Goal: Answer question/provide support

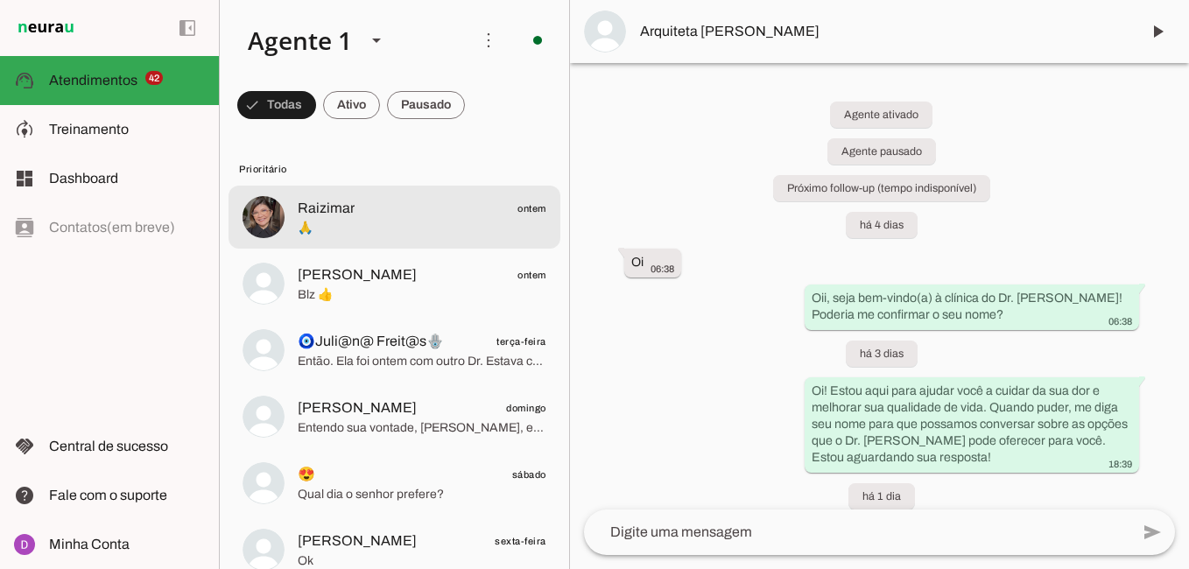
click at [311, 231] on span "🙏" at bounding box center [422, 229] width 249 height 18
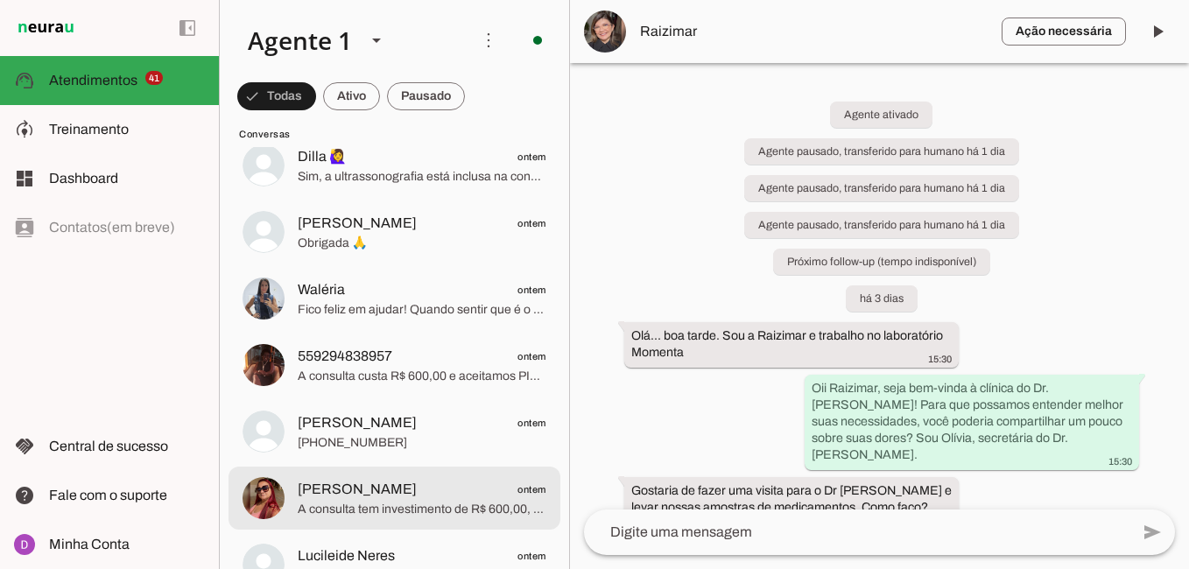
scroll to position [3190, 0]
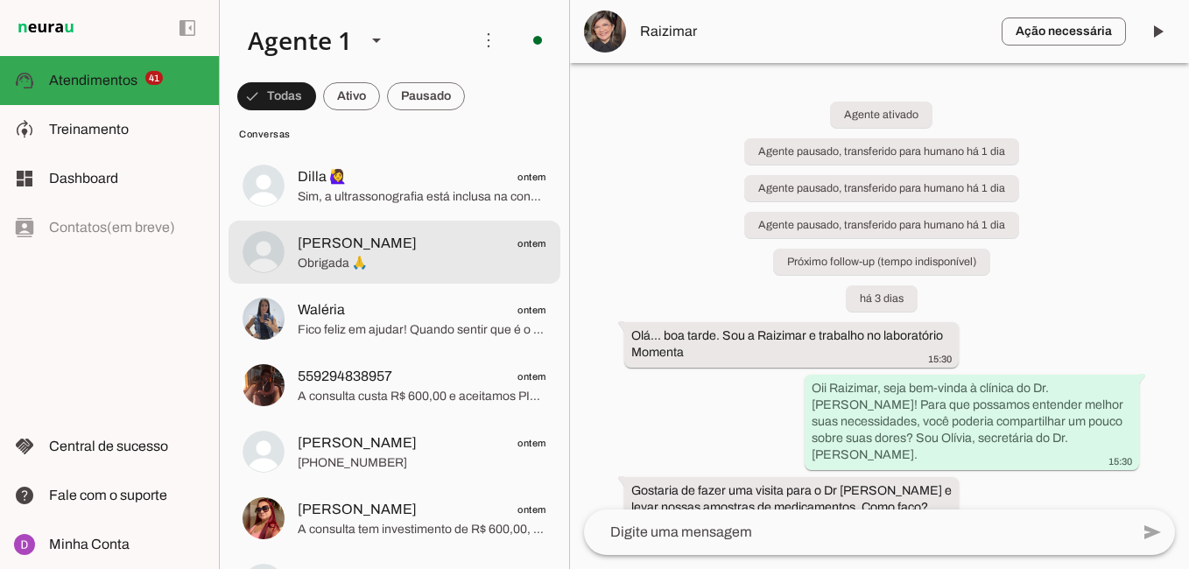
click at [407, 243] on span "[PERSON_NAME] ontem" at bounding box center [422, 244] width 249 height 22
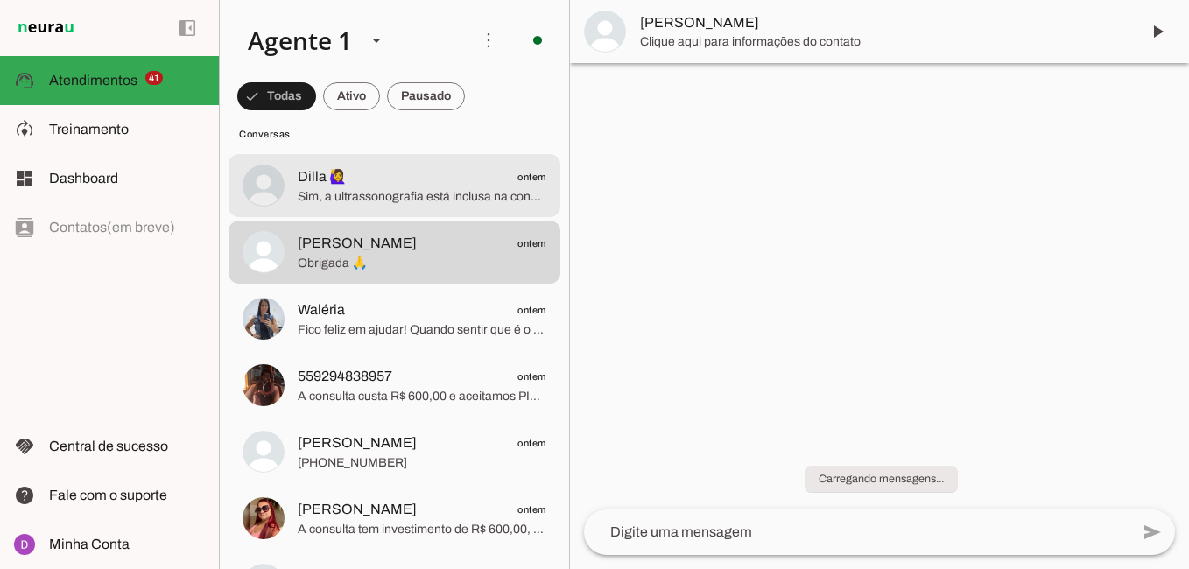
click at [399, 193] on span "Sim, a ultrassonografia está inclusa na consulta, sem custo extra. Isso ajuda n…" at bounding box center [422, 197] width 249 height 18
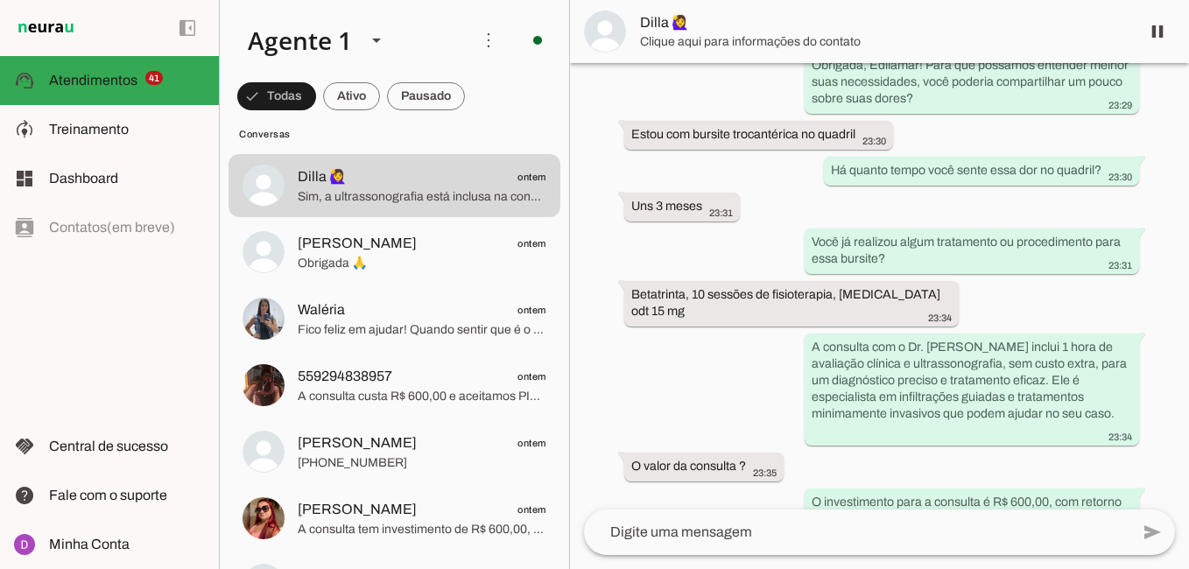
scroll to position [570, 0]
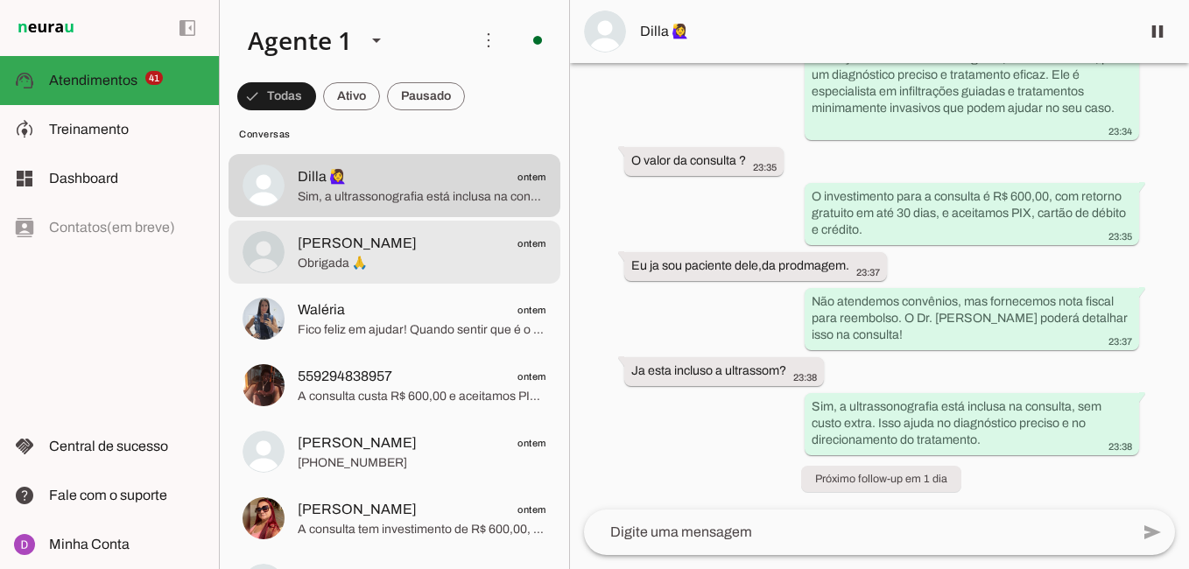
click at [400, 239] on span "[PERSON_NAME] ontem" at bounding box center [422, 244] width 249 height 22
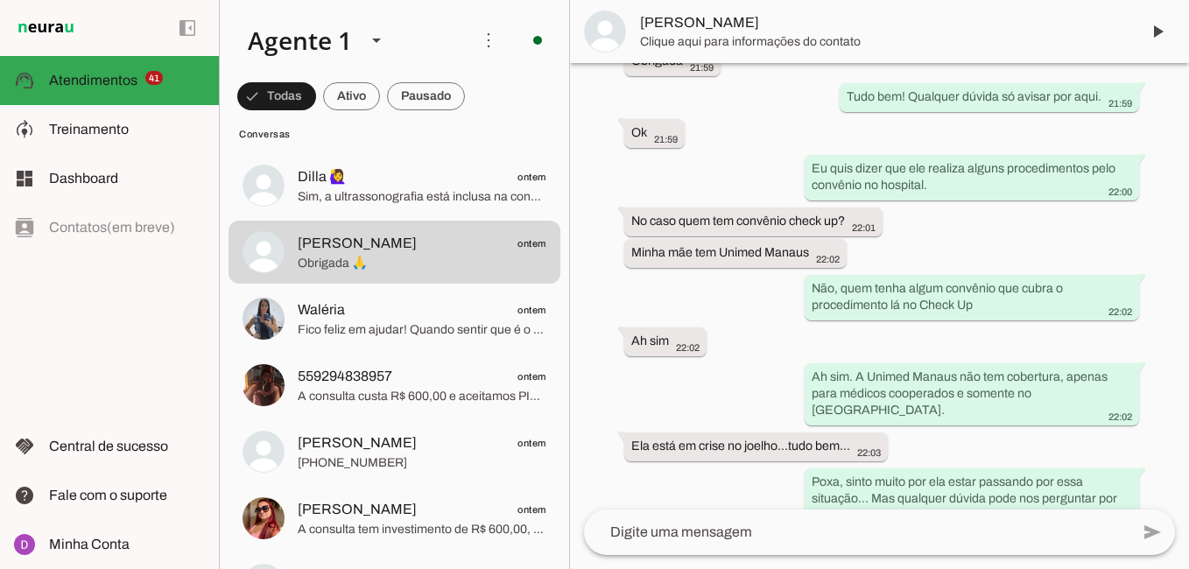
scroll to position [723, 0]
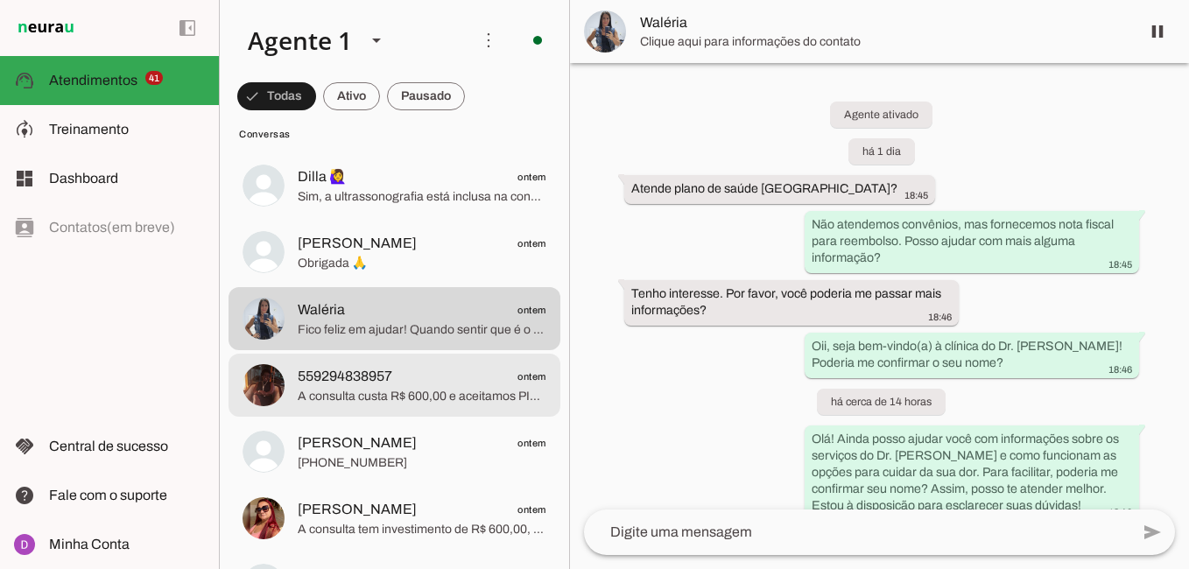
click at [458, 392] on span "A consulta custa R$ 600,00 e aceitamos PIX, cartão de débito e crédito, com pos…" at bounding box center [422, 397] width 249 height 18
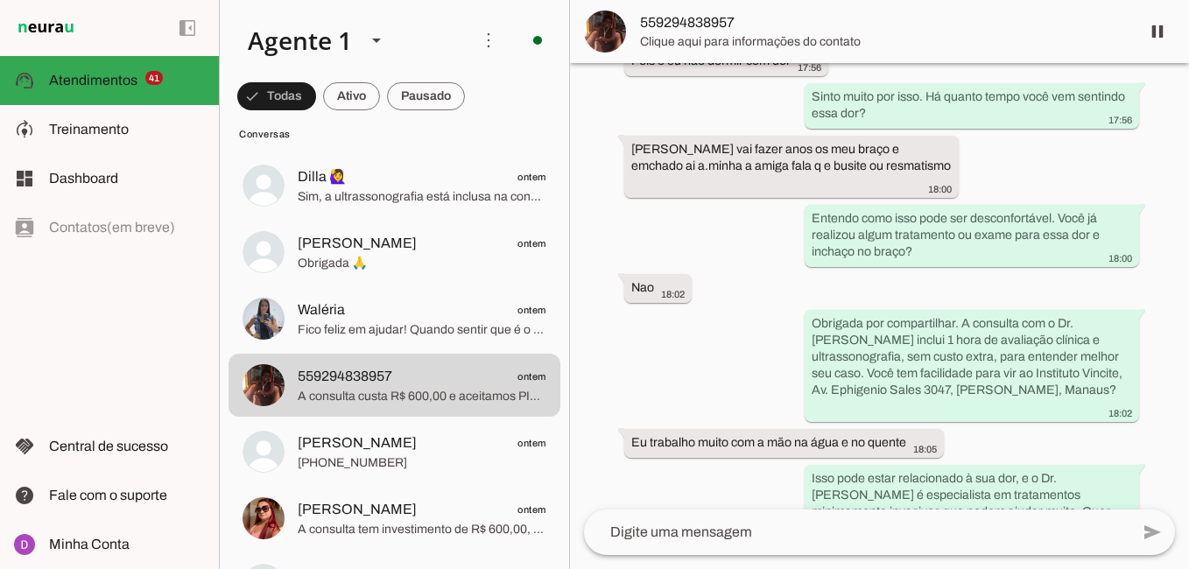
scroll to position [867, 0]
